Goal: Task Accomplishment & Management: Use online tool/utility

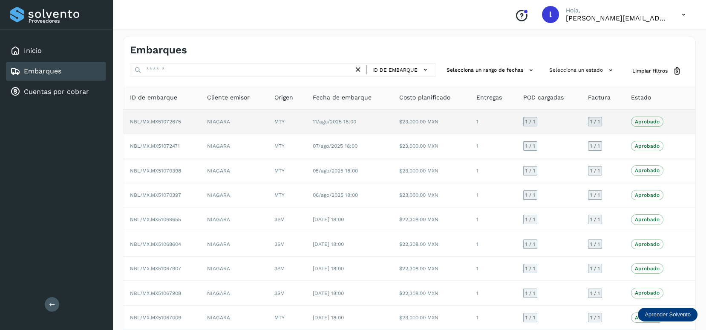
click at [254, 124] on td "NIAGARA" at bounding box center [233, 122] width 67 height 24
